Goal: Information Seeking & Learning: Learn about a topic

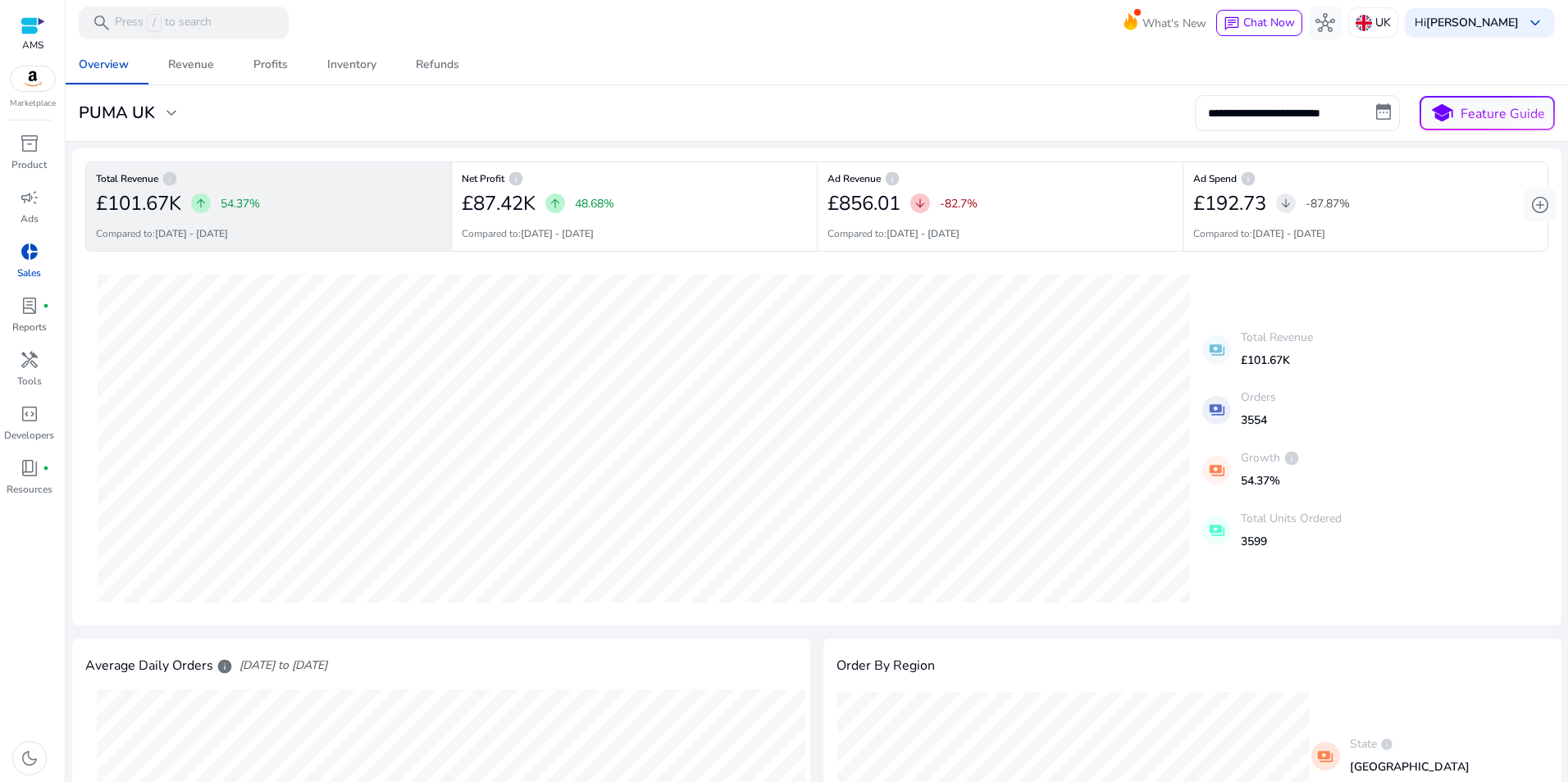
click at [31, 72] on img at bounding box center [33, 79] width 44 height 25
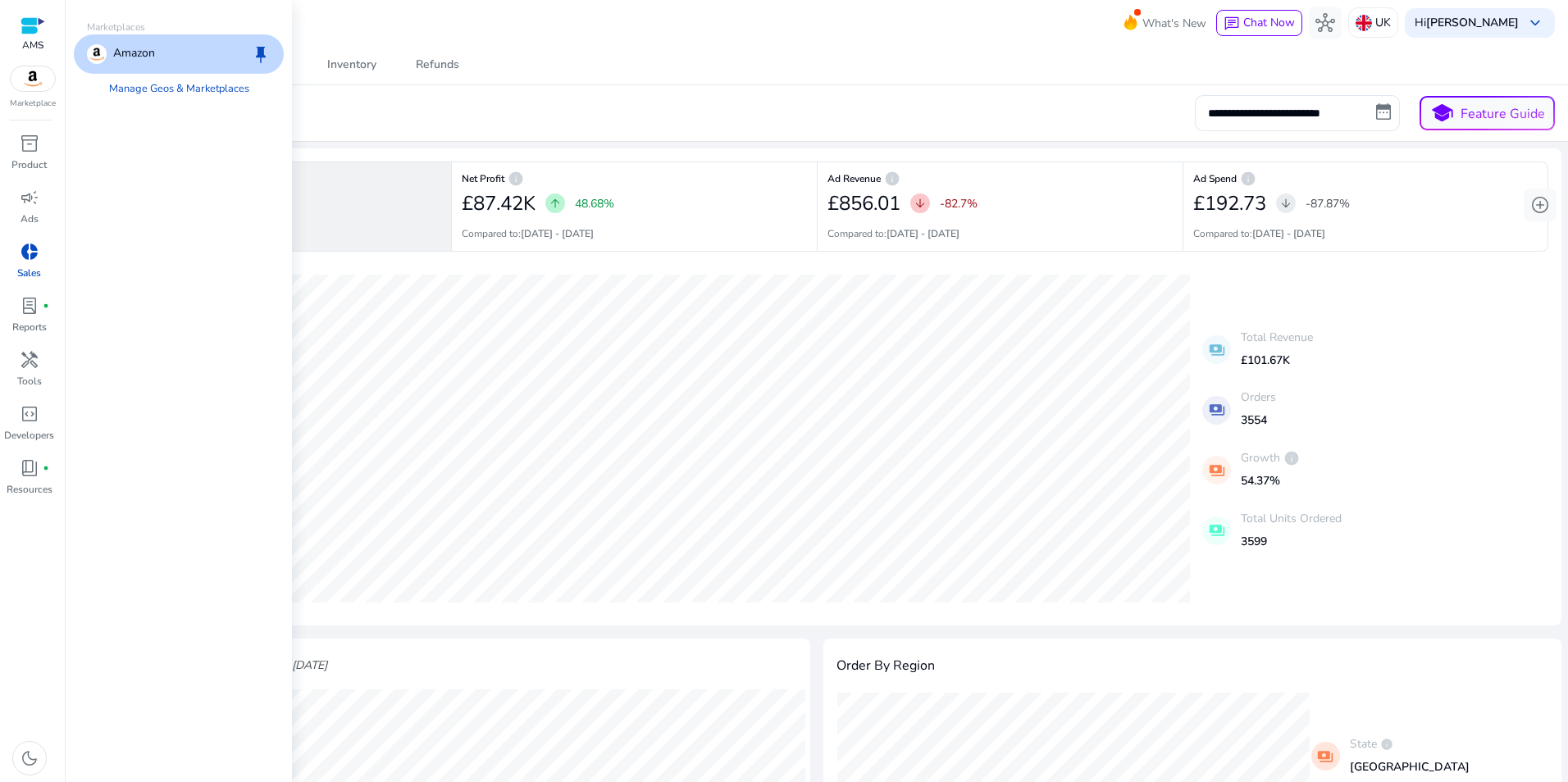
click at [143, 52] on p "Amazon" at bounding box center [134, 54] width 41 height 19
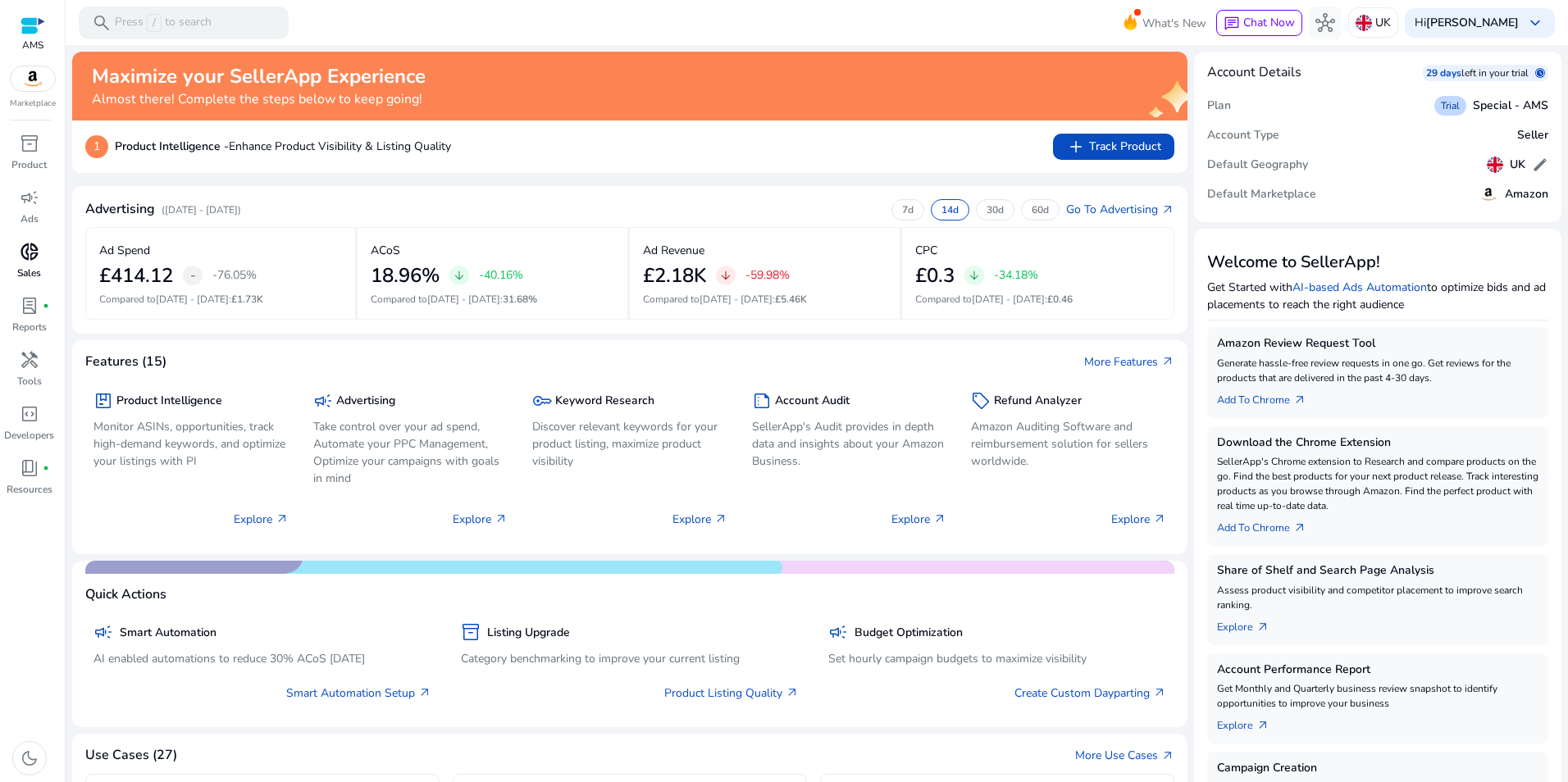
click at [29, 253] on span "donut_small" at bounding box center [29, 251] width 19 height 19
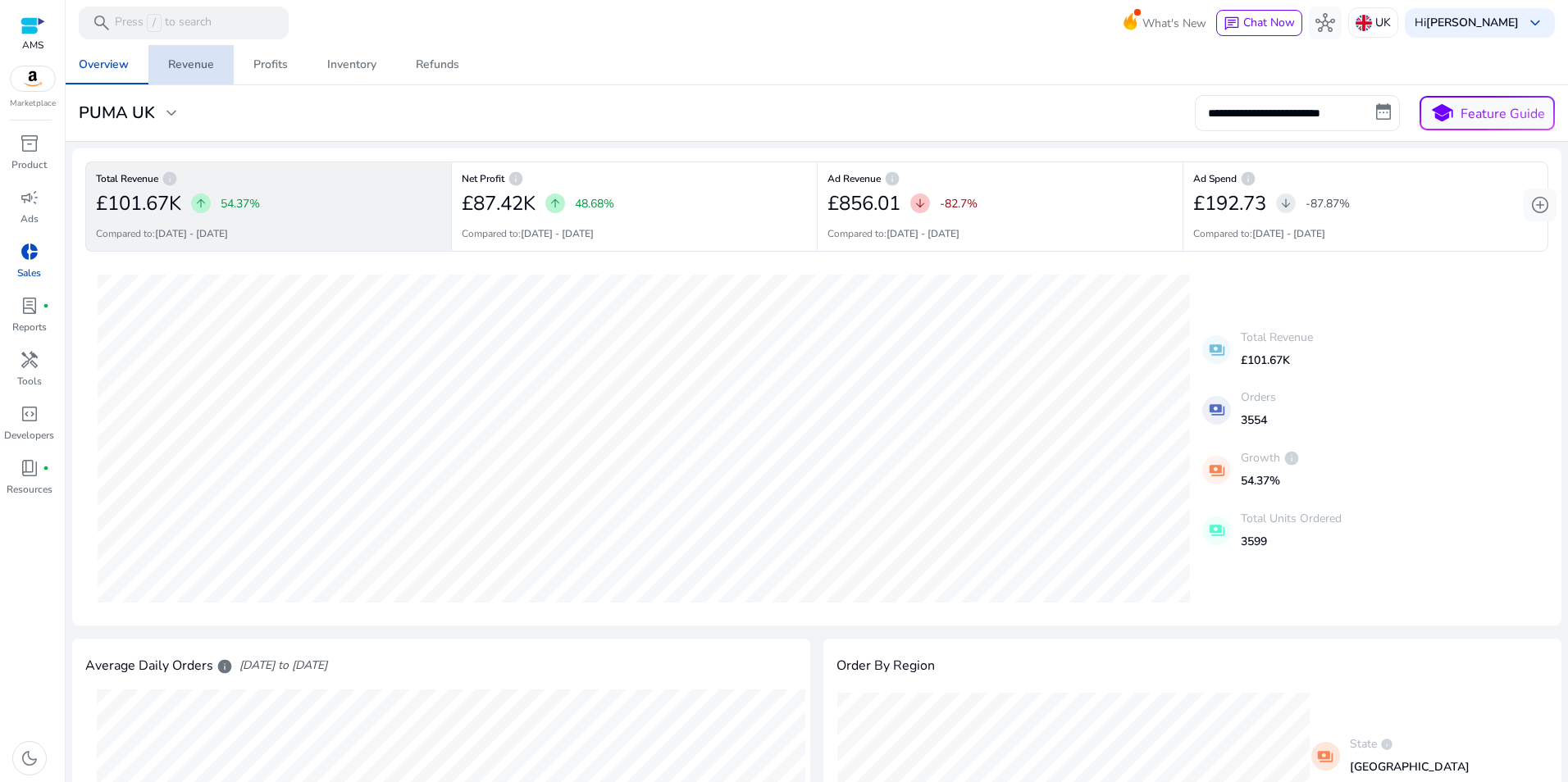
click at [196, 70] on div "Revenue" at bounding box center [192, 65] width 46 height 12
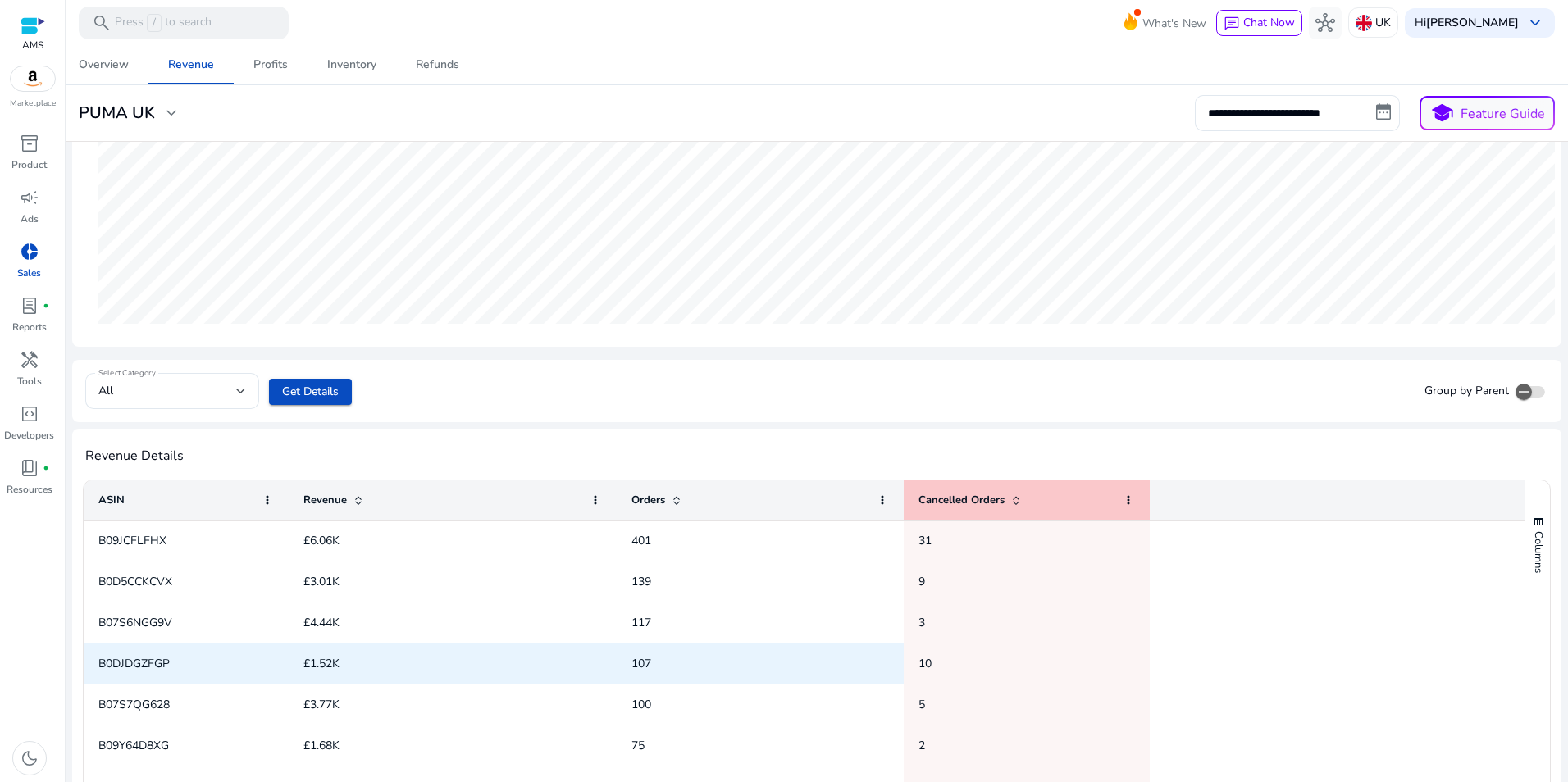
scroll to position [429, 0]
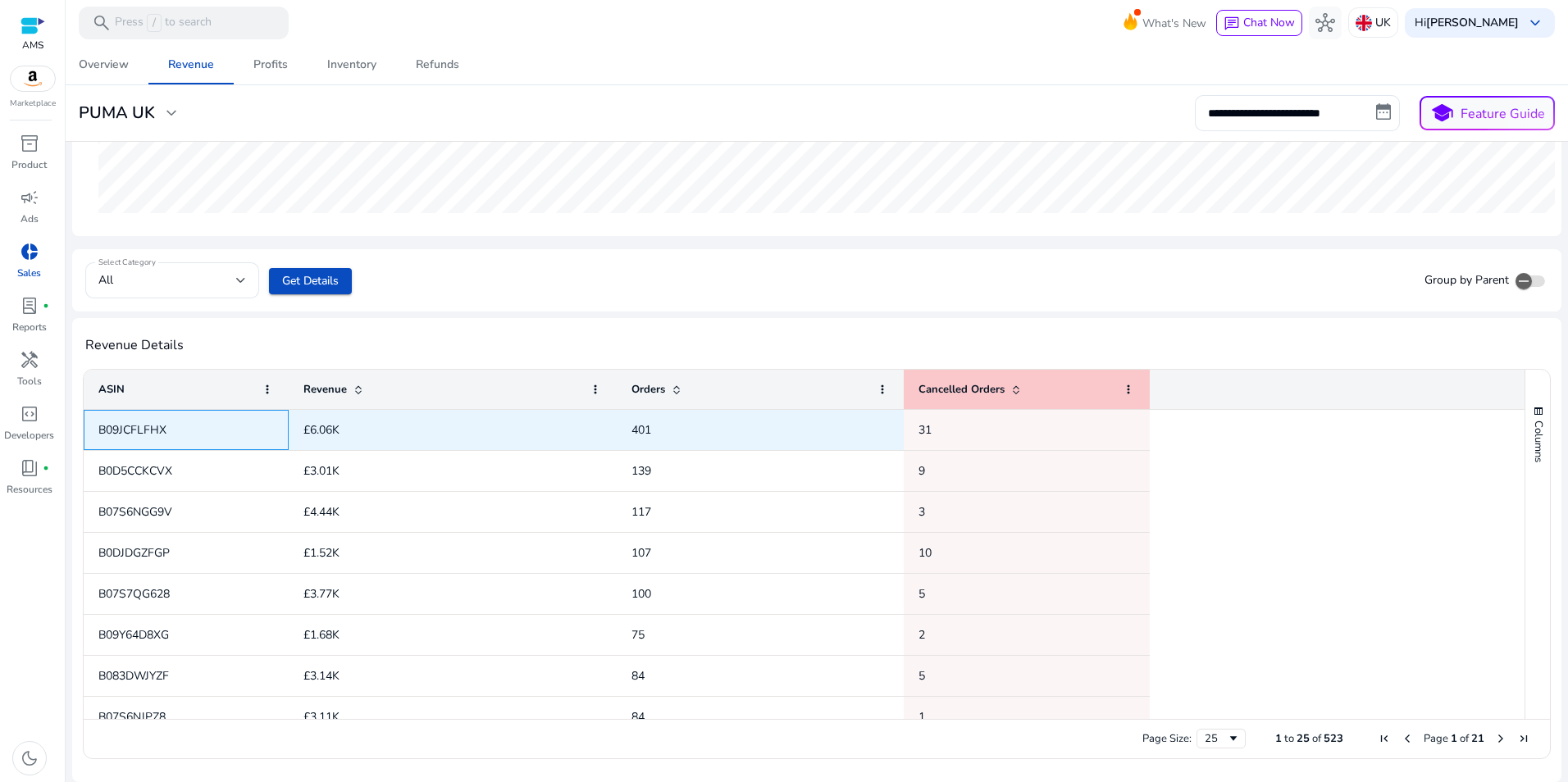
click at [126, 427] on span "B09JCFLFHX" at bounding box center [132, 430] width 68 height 15
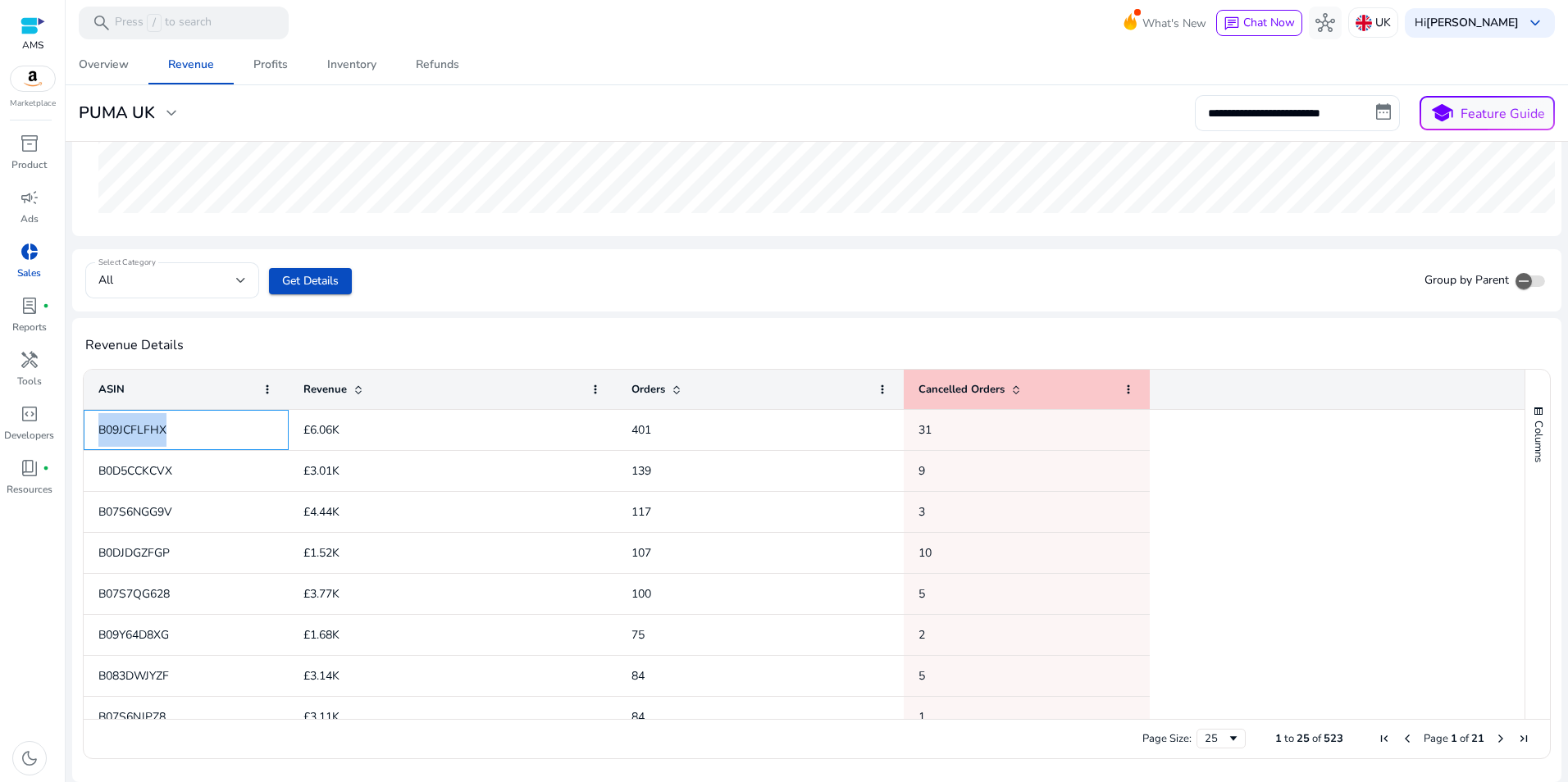
copy span "B09JCFLFHX"
click at [563, 308] on div "Select Category All Get Details Group by Parent" at bounding box center [817, 280] width 1489 height 63
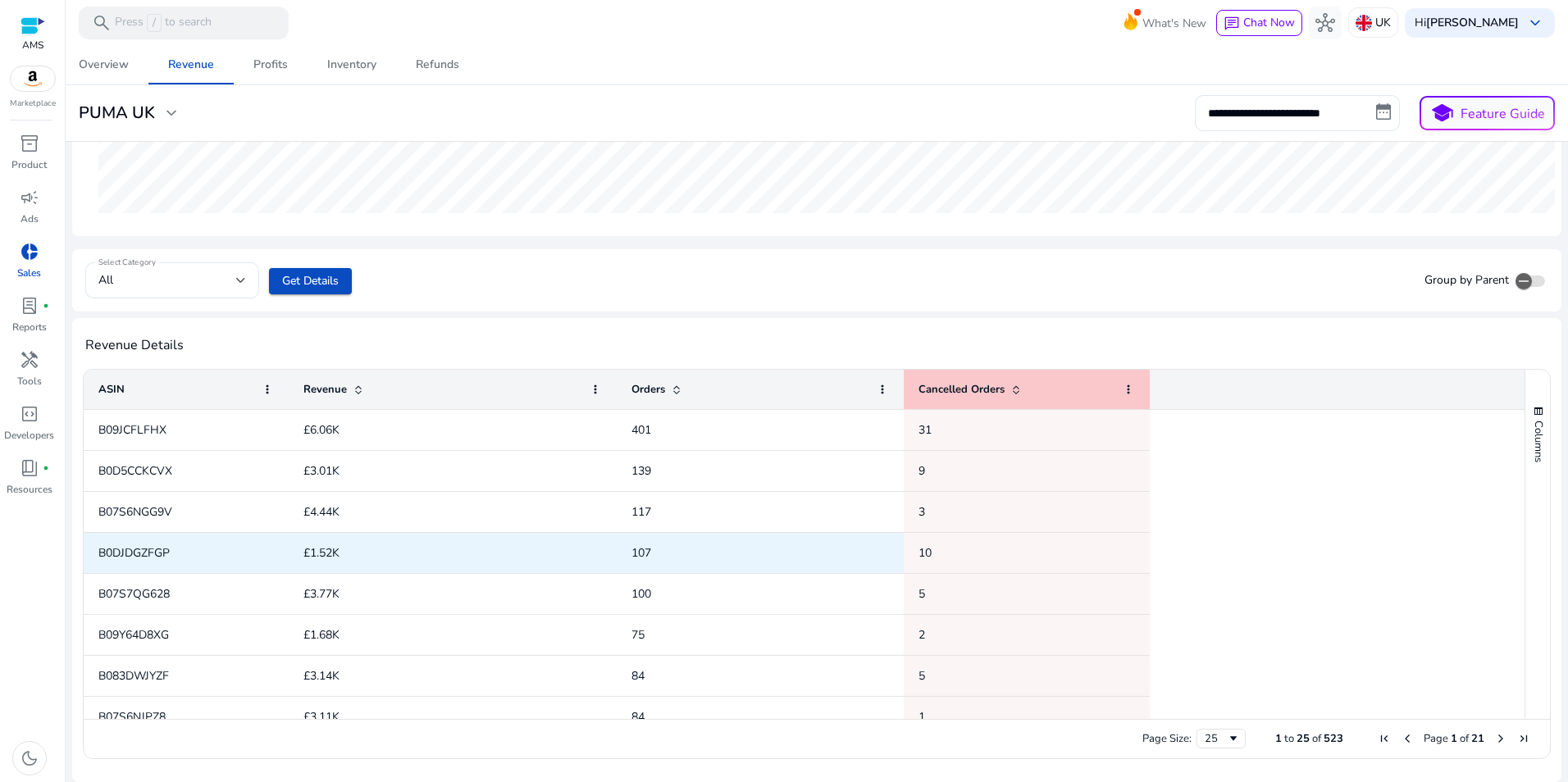
click at [137, 555] on span "B0DJDGZFGP" at bounding box center [134, 553] width 71 height 15
copy span "B0DJDGZFGP"
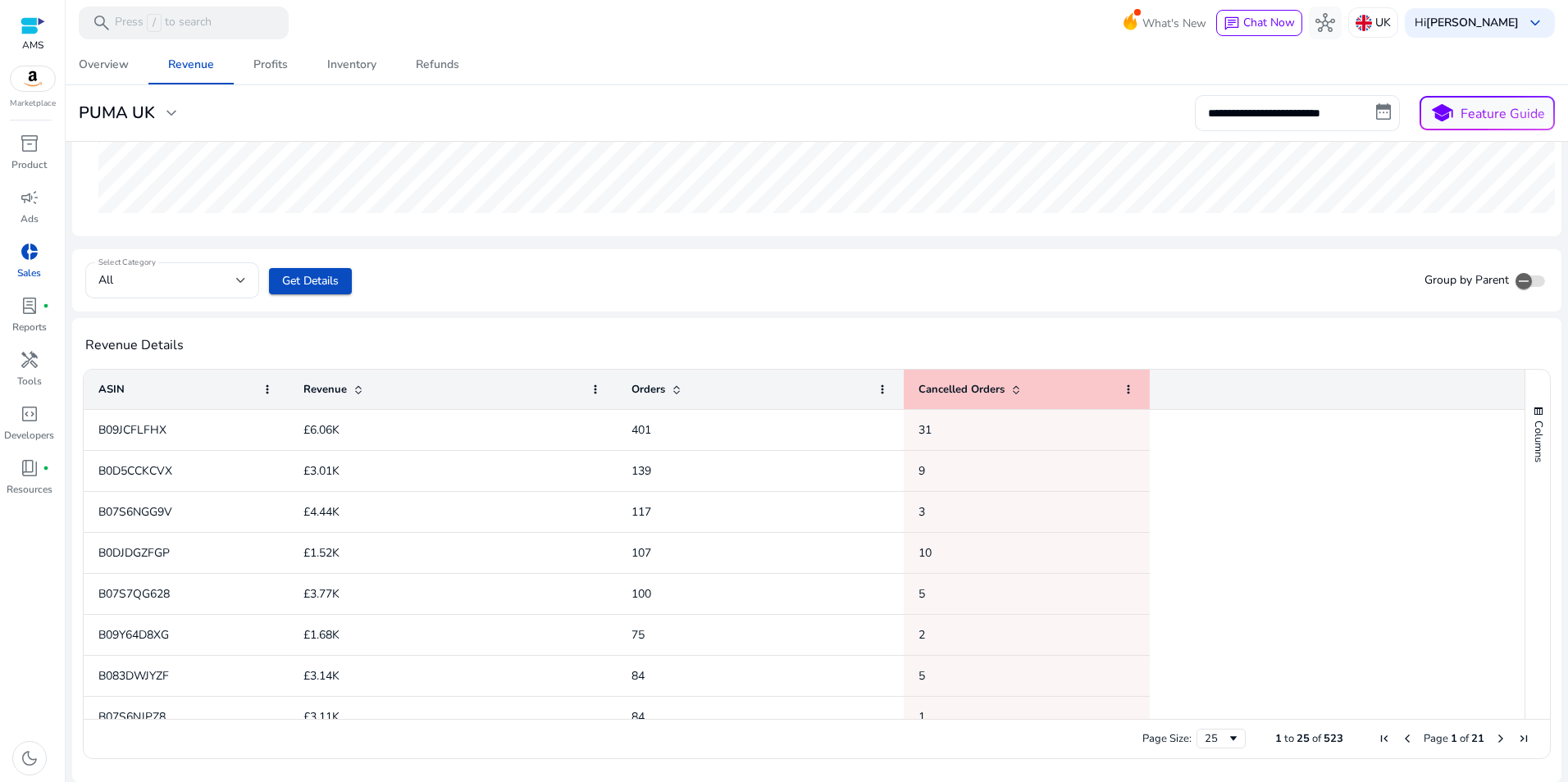
click at [681, 323] on div "Revenue Details Press SPACE to select this row. Drag here to set row groups Dra…" at bounding box center [817, 550] width 1489 height 464
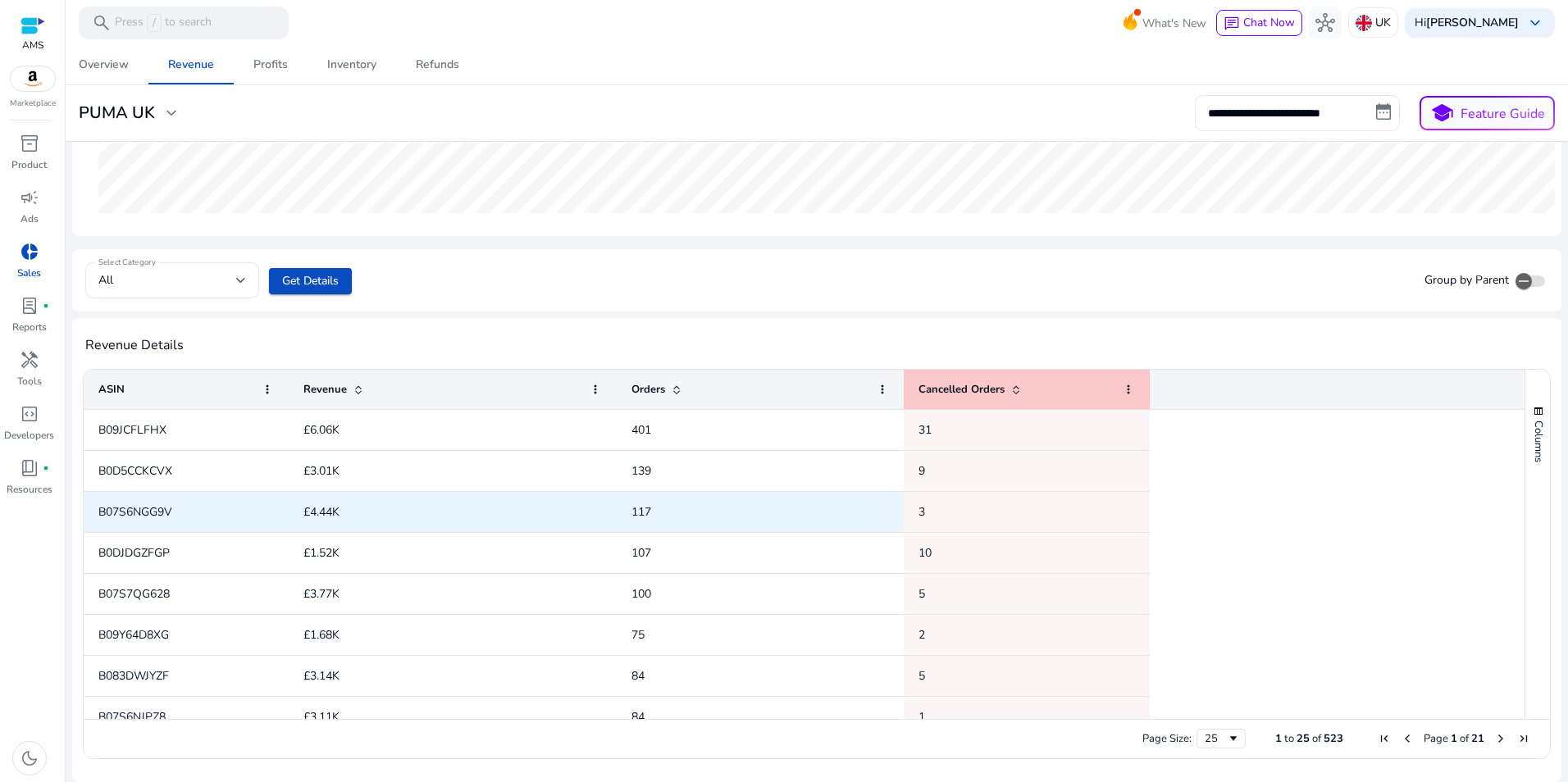
scroll to position [0, 0]
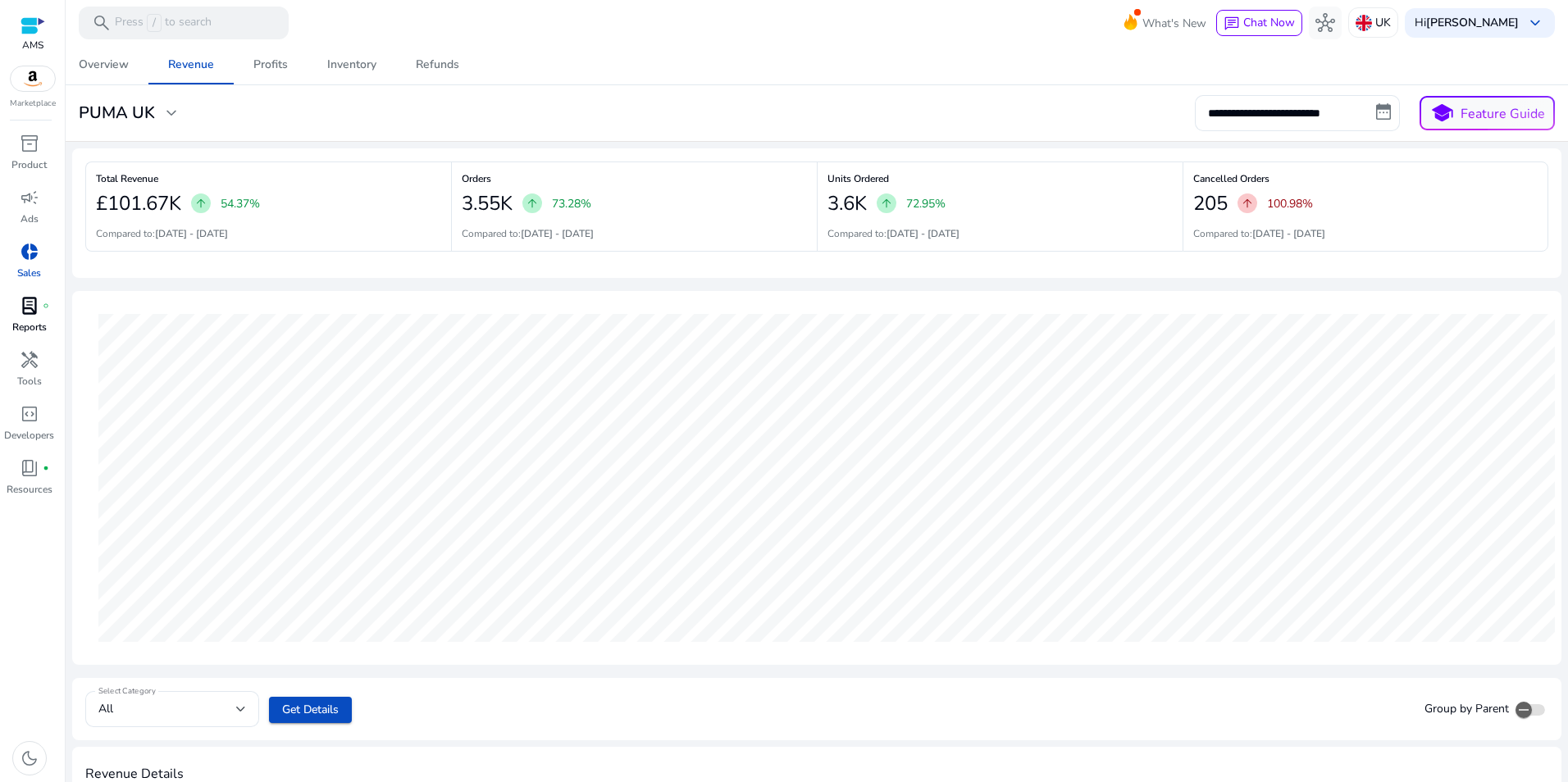
click at [24, 320] on p "Reports" at bounding box center [30, 326] width 35 height 14
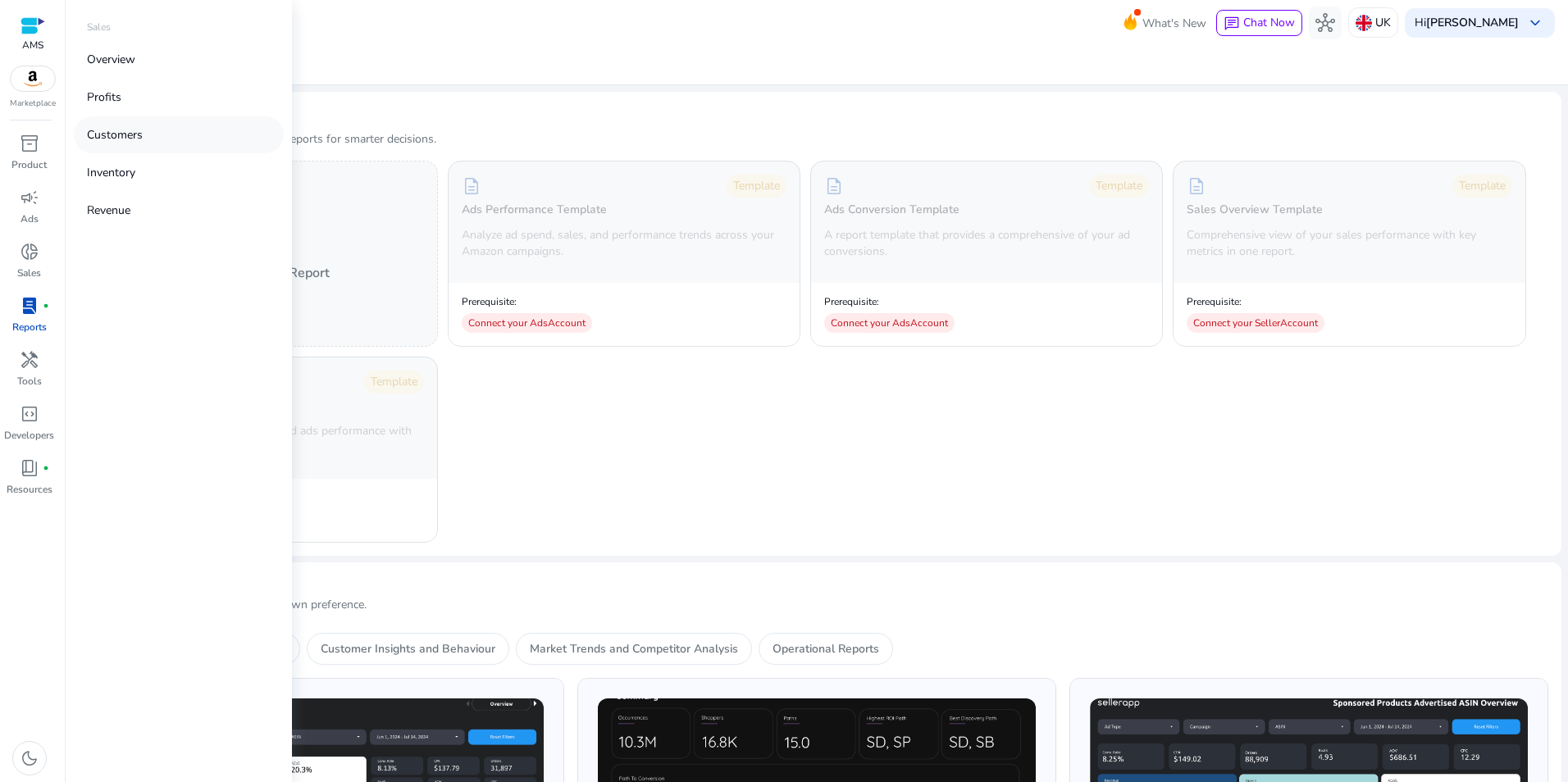
click at [160, 138] on link "Customers" at bounding box center [179, 135] width 210 height 37
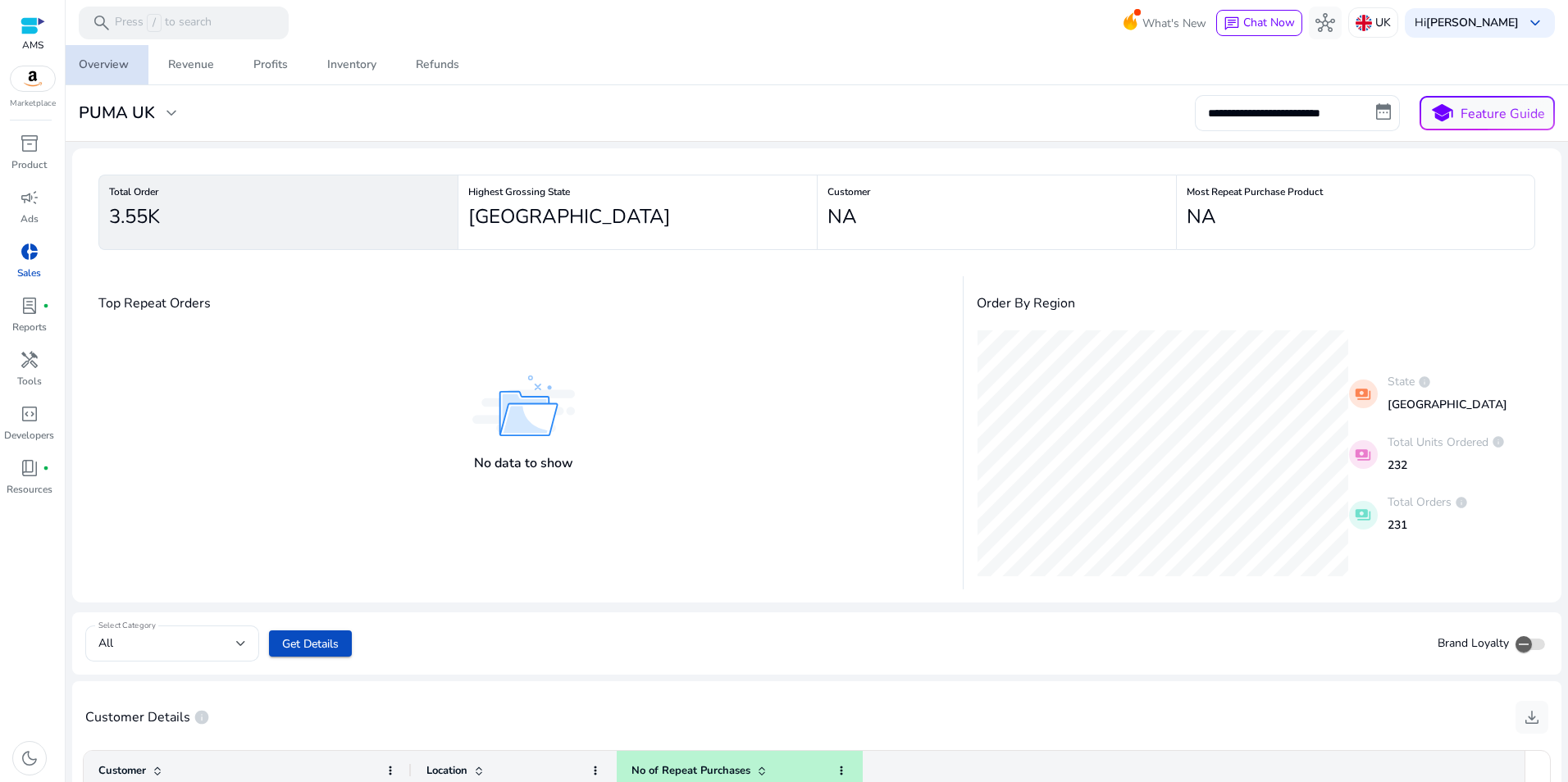
click at [118, 77] on span "Overview" at bounding box center [104, 65] width 50 height 39
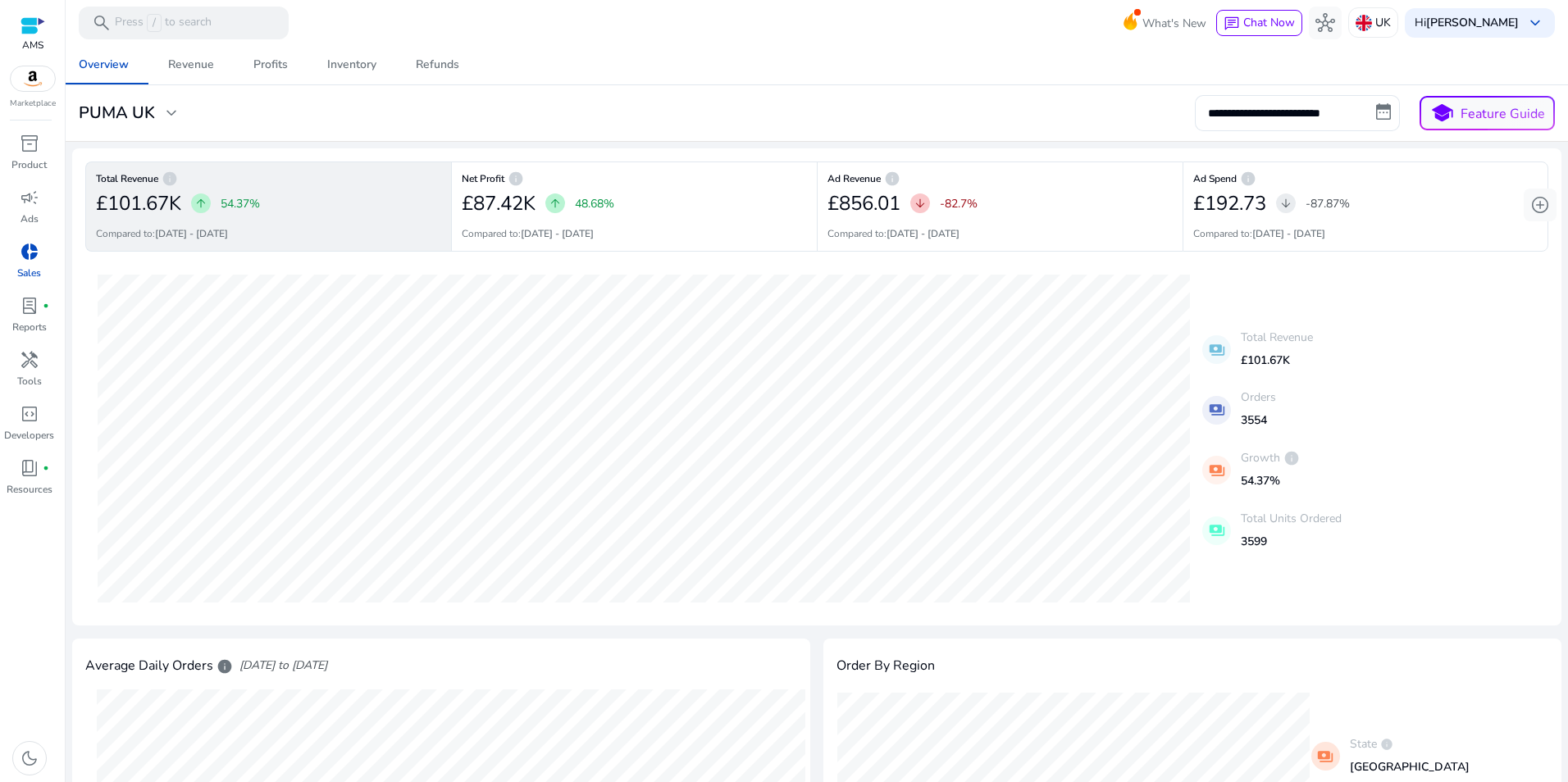
click at [317, 218] on div "£101.67K arrow_upward 54.37%" at bounding box center [269, 203] width 345 height 33
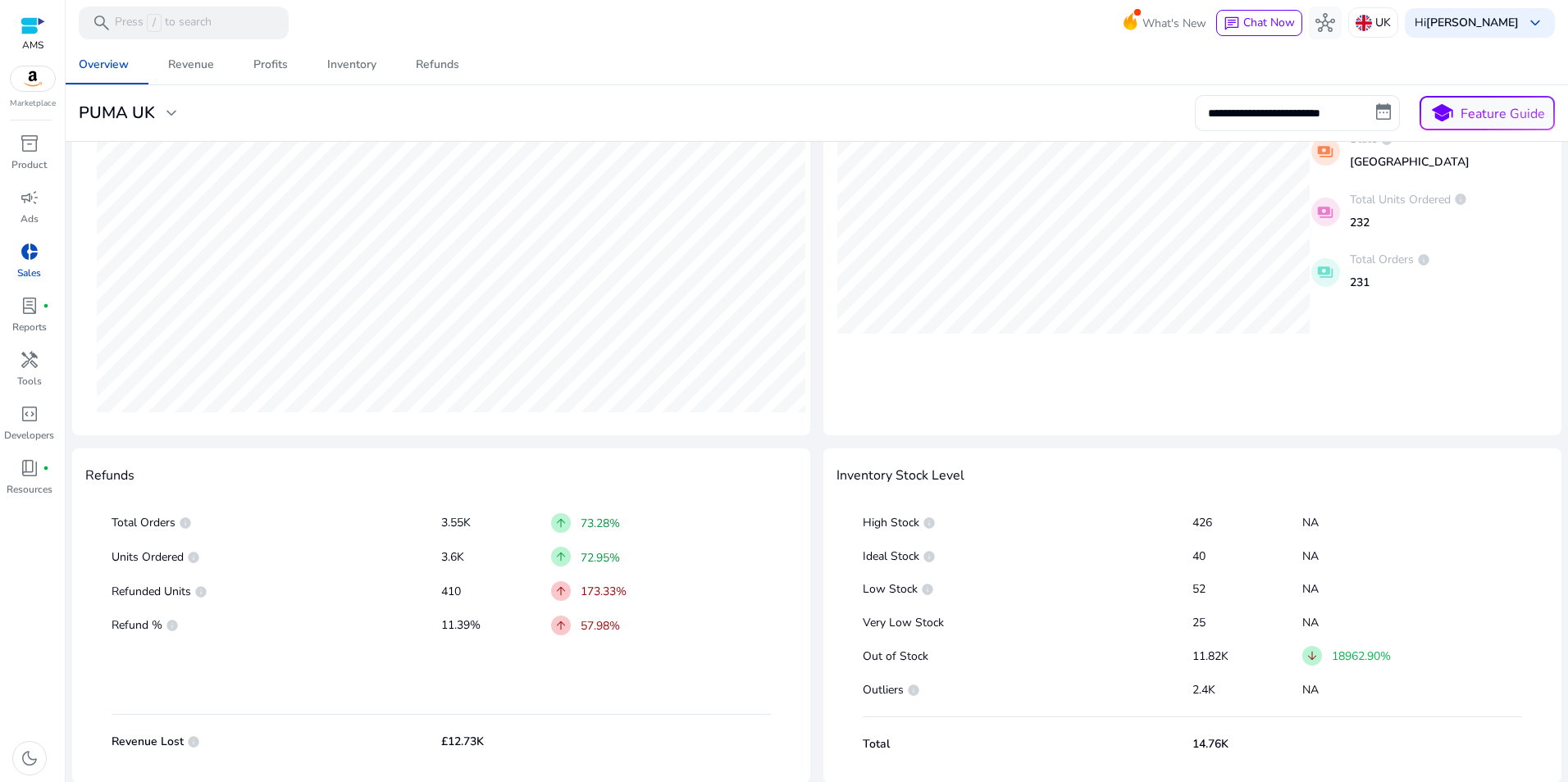
scroll to position [606, 0]
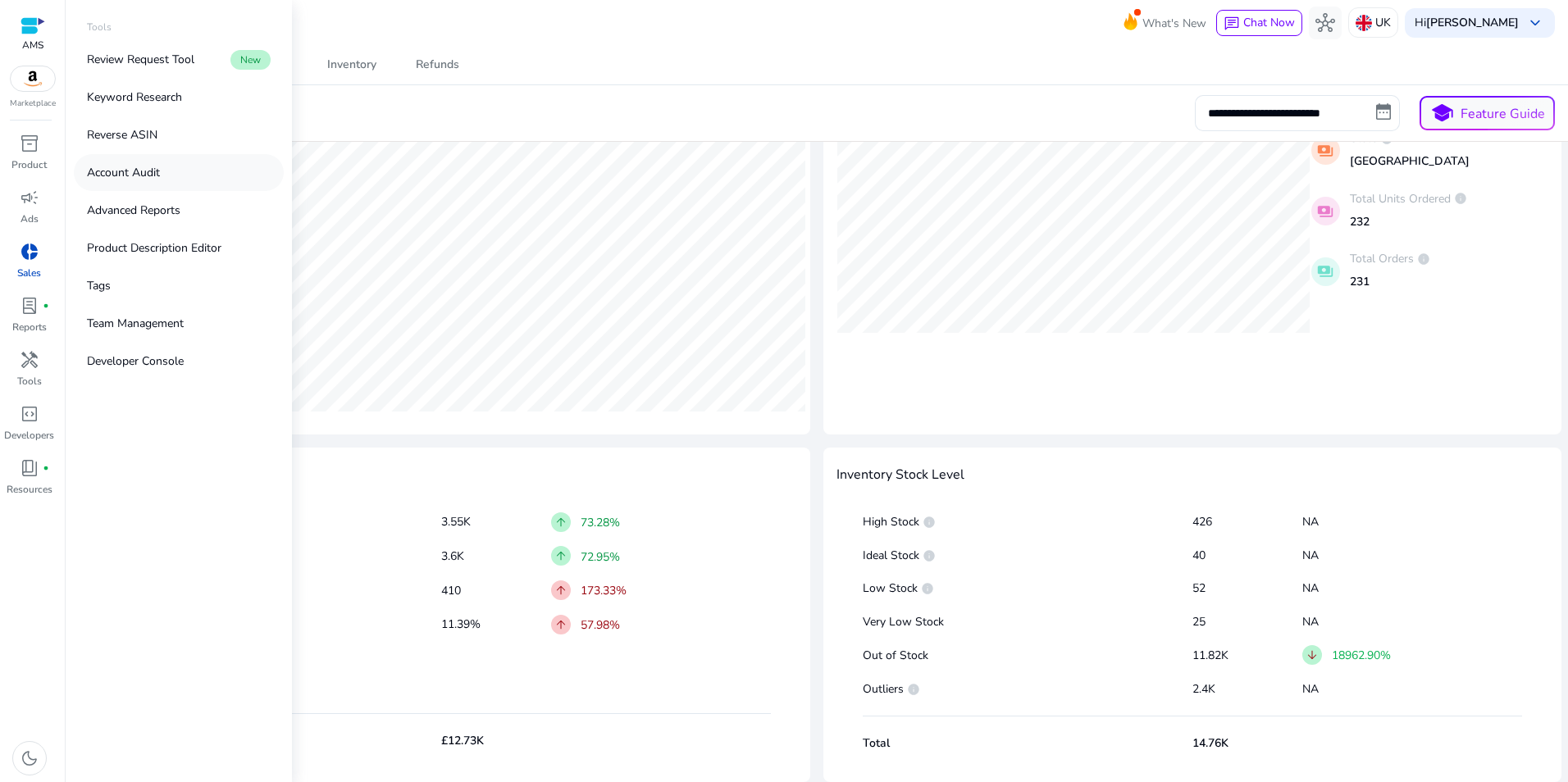
click at [185, 179] on link "Account Audit" at bounding box center [179, 172] width 210 height 37
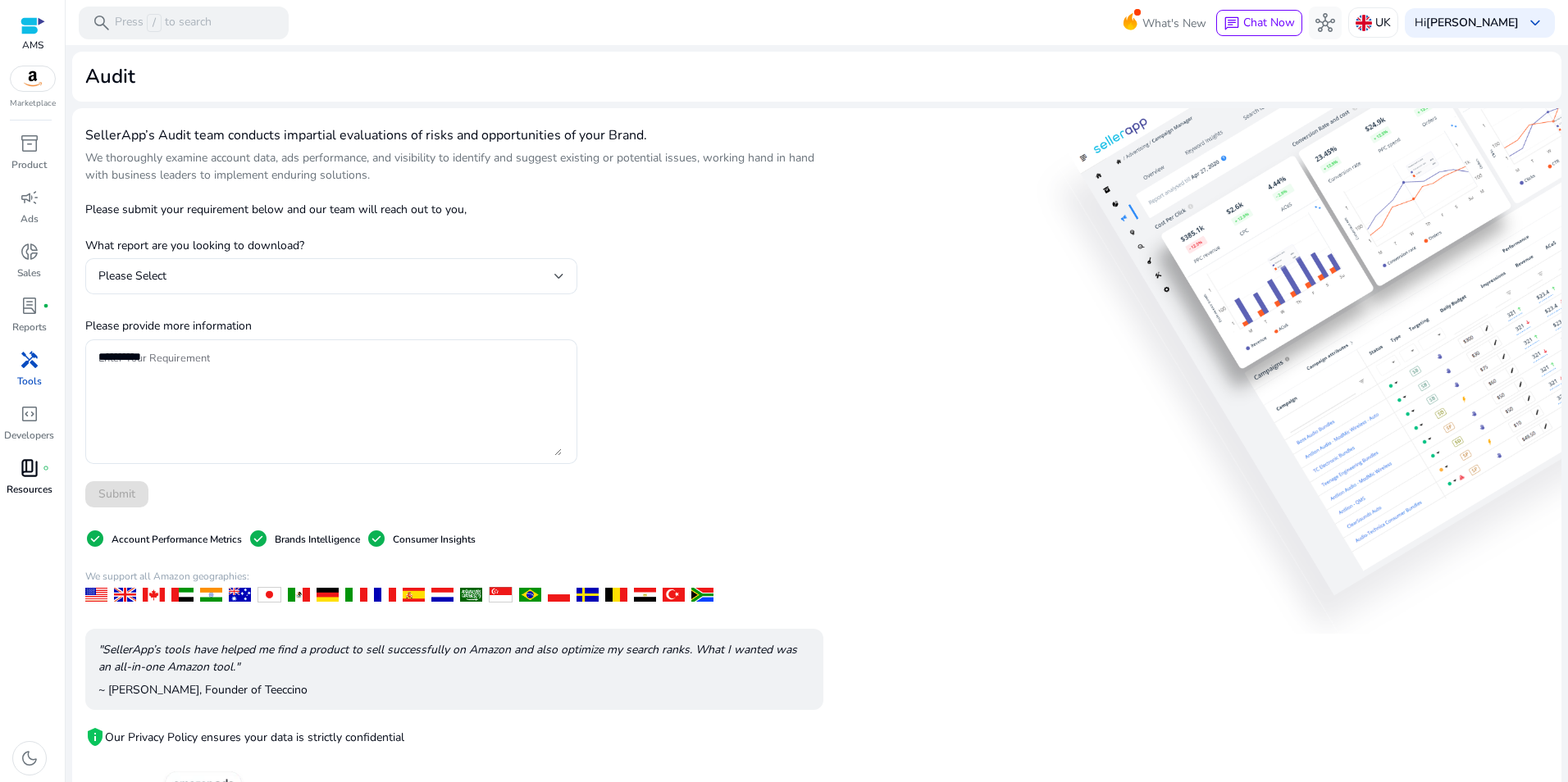
click at [39, 478] on span "book_4" at bounding box center [29, 468] width 19 height 19
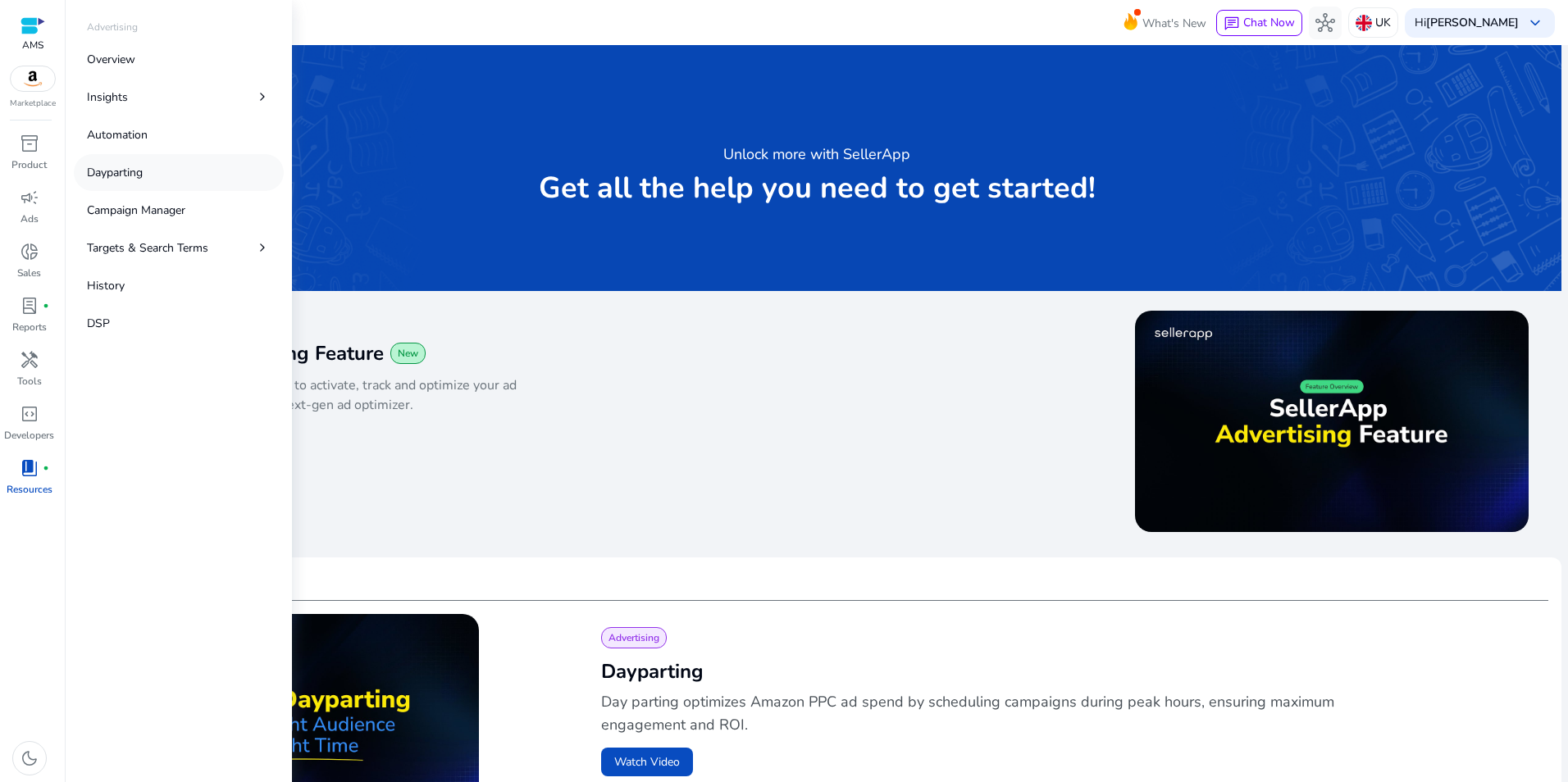
click at [189, 164] on link "Dayparting" at bounding box center [179, 172] width 210 height 37
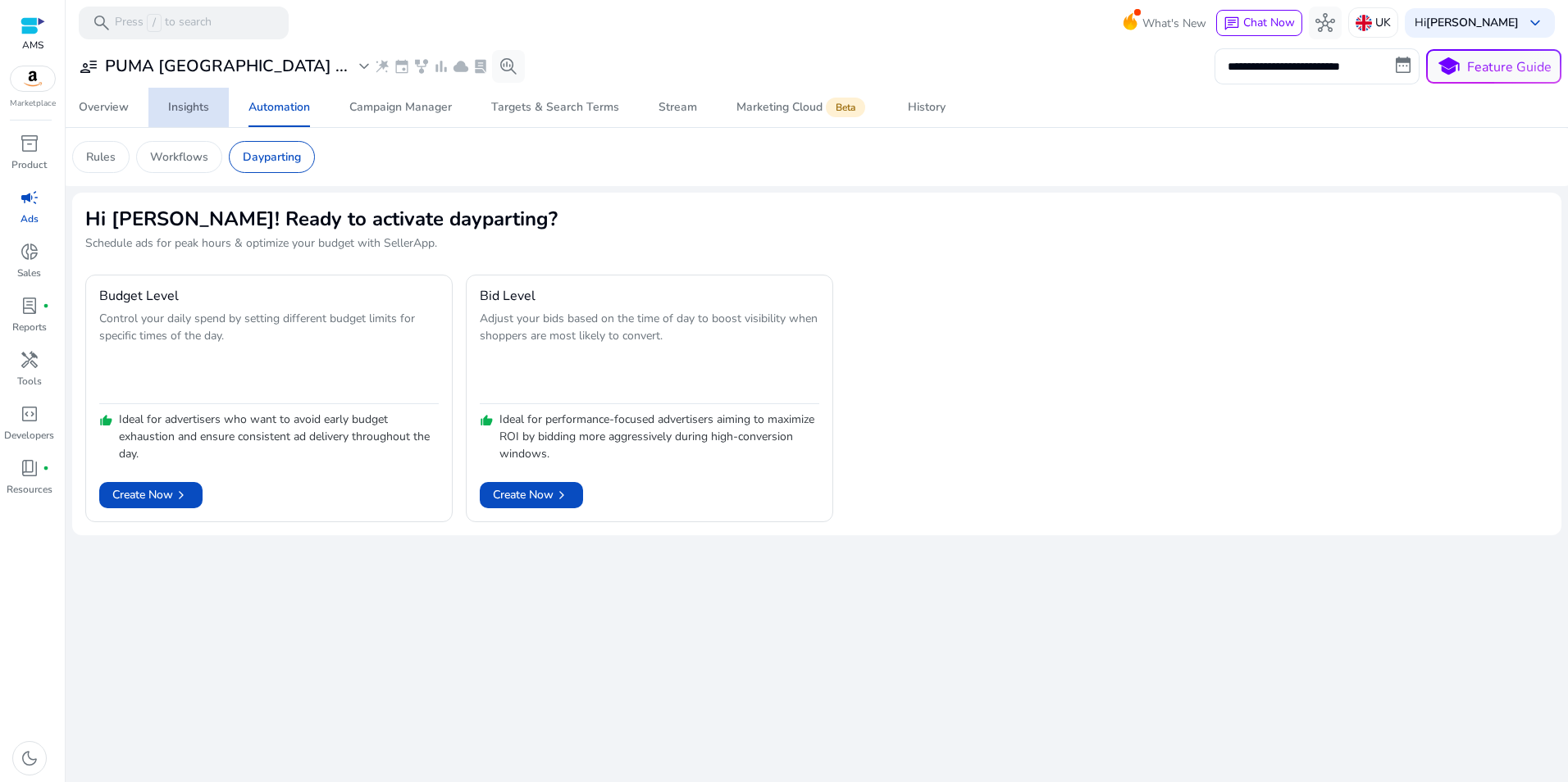
click at [179, 111] on div "Insights" at bounding box center [189, 108] width 41 height 12
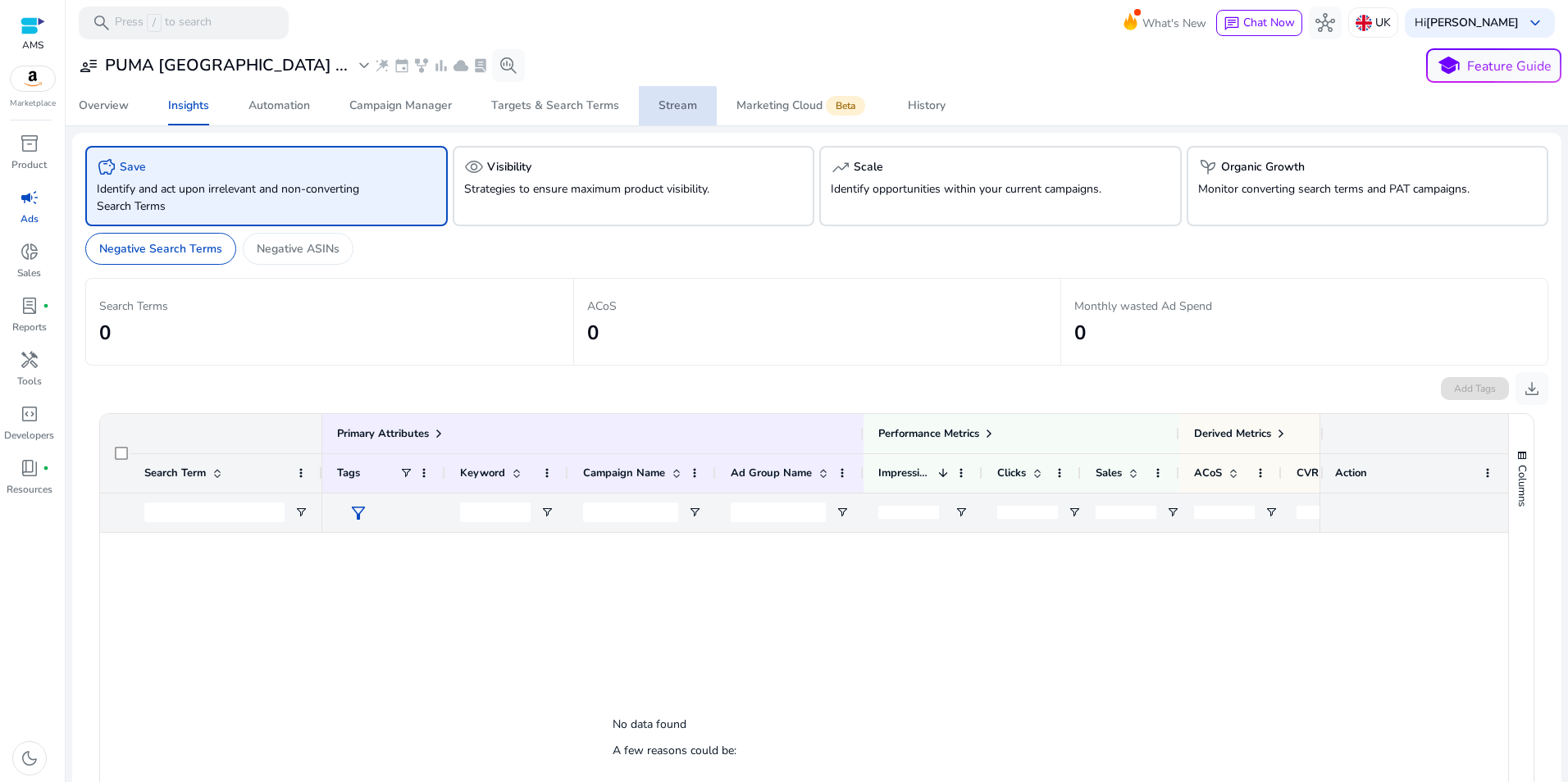
click at [659, 108] on div "Stream" at bounding box center [678, 106] width 39 height 12
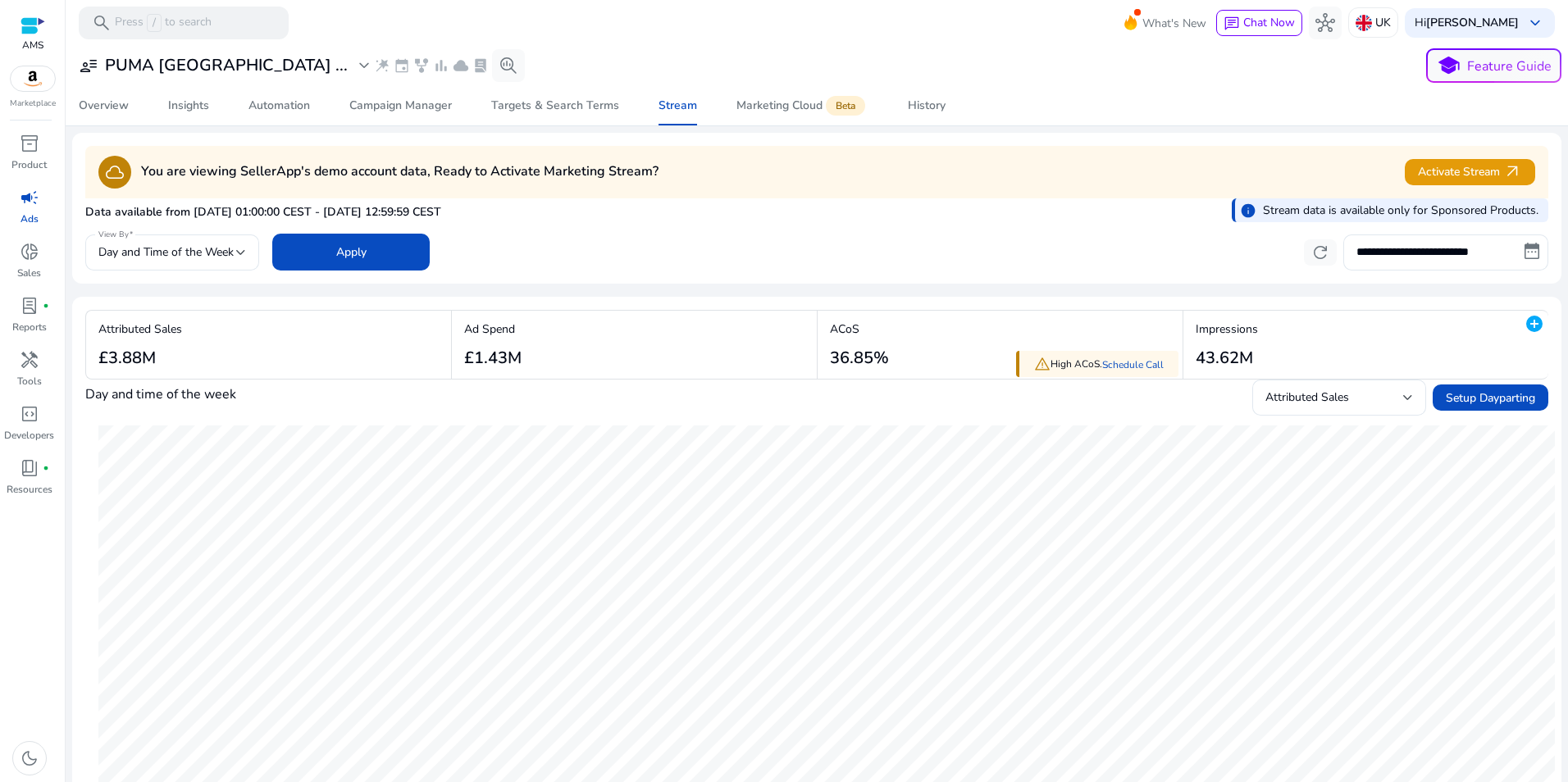
click at [34, 83] on img at bounding box center [33, 79] width 44 height 25
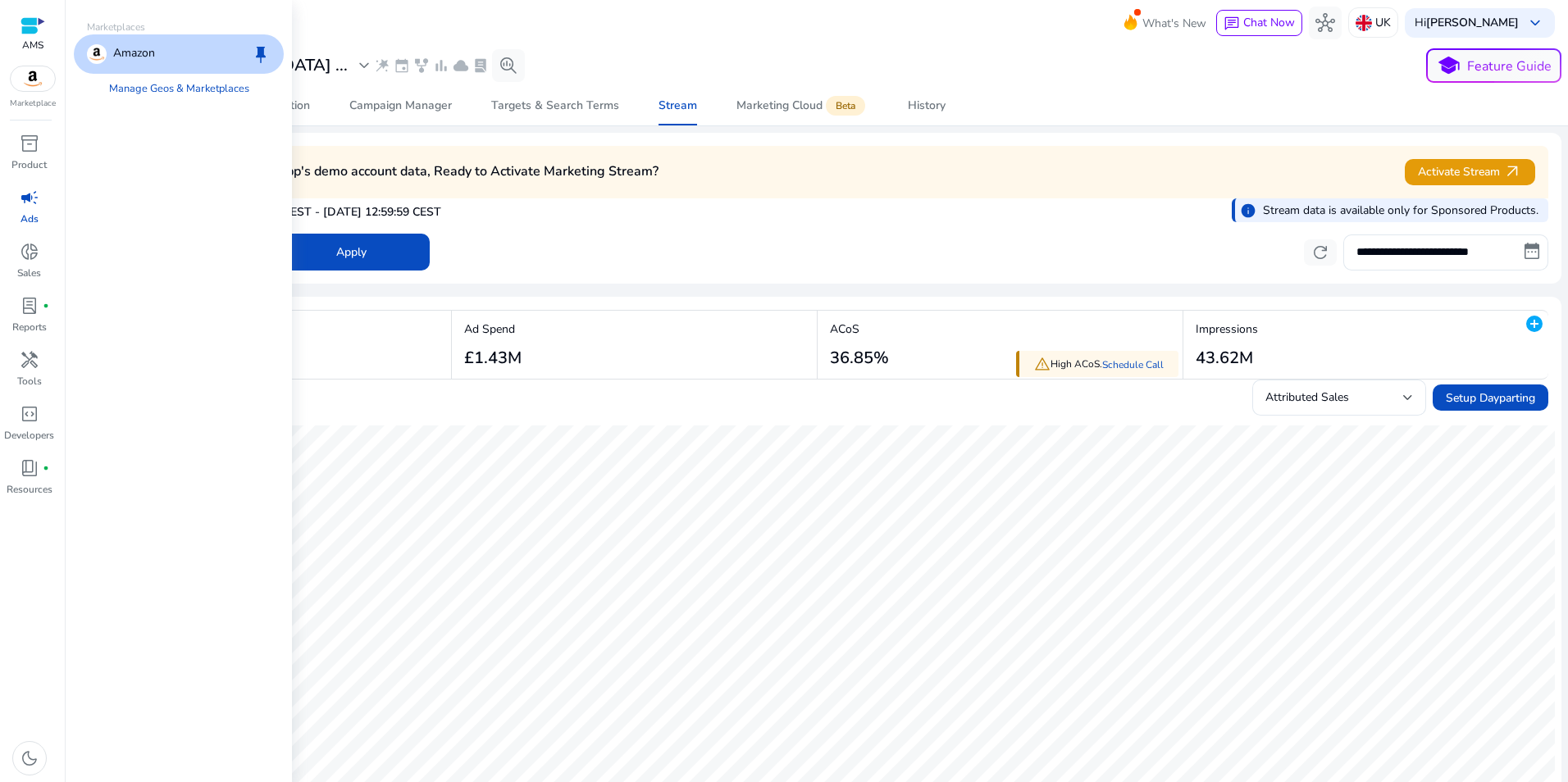
click at [156, 43] on div "Amazon keep" at bounding box center [179, 54] width 210 height 39
